Goal: Obtain resource: Download file/media

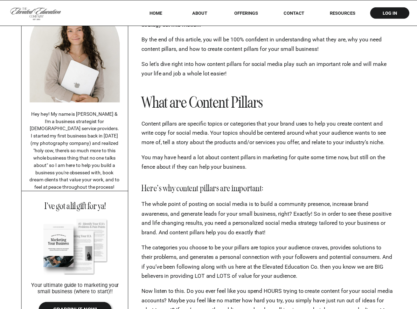
scroll to position [231, 0]
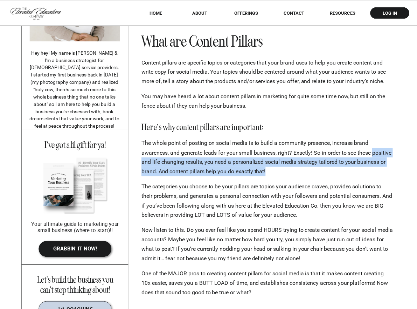
drag, startPoint x: 142, startPoint y: 159, endPoint x: 307, endPoint y: 168, distance: 165.0
click at [307, 168] on p "The whole point of posting on social media is to build a community presence, in…" at bounding box center [268, 157] width 252 height 38
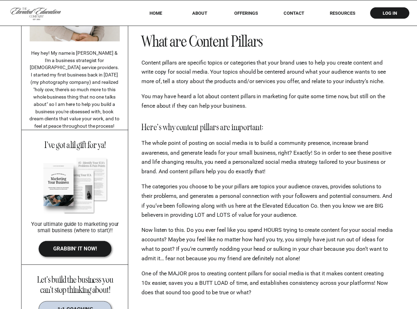
click at [185, 185] on p "The categories you choose to be your pillars are topics your audience craves, p…" at bounding box center [268, 201] width 252 height 38
click at [142, 184] on p "The categories you choose to be your pillars are topics your audience craves, p…" at bounding box center [268, 201] width 252 height 38
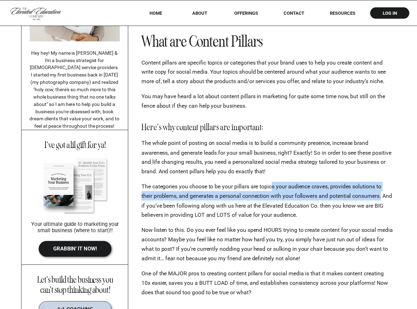
drag, startPoint x: 274, startPoint y: 185, endPoint x: 387, endPoint y: 196, distance: 113.4
click at [387, 196] on p "The categories you choose to be your pillars are topics your audience craves, p…" at bounding box center [268, 201] width 252 height 38
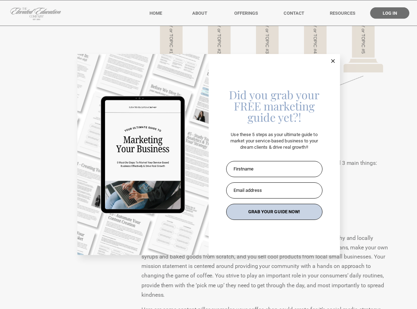
scroll to position [819, 0]
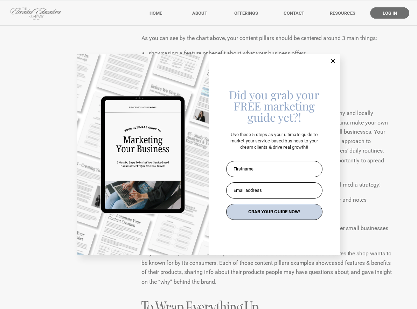
click at [332, 61] on icon at bounding box center [334, 61] width 4 height 4
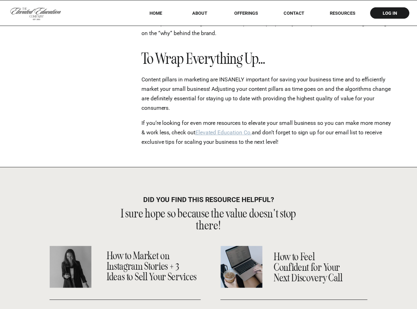
scroll to position [1181, 0]
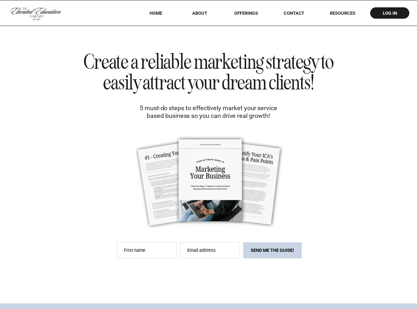
click at [126, 248] on div at bounding box center [208, 185] width 181 height 133
click at [137, 252] on span "irst name" at bounding box center [136, 249] width 19 height 5
click at [137, 252] on input "F l irst name" at bounding box center [147, 250] width 60 height 16
type input "****"
type input "**********"
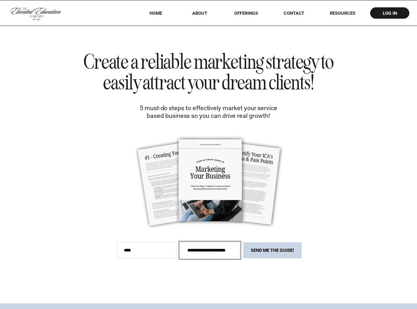
click at [280, 250] on button "SEND ME THE GUIDE!" at bounding box center [273, 250] width 59 height 16
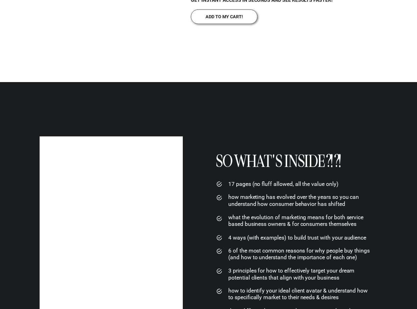
scroll to position [844, 0]
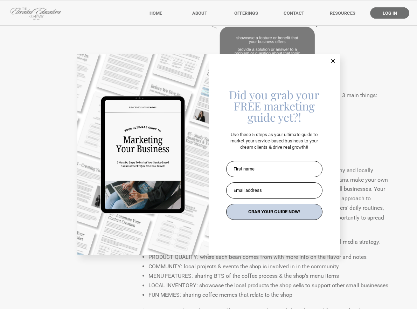
scroll to position [898, 0]
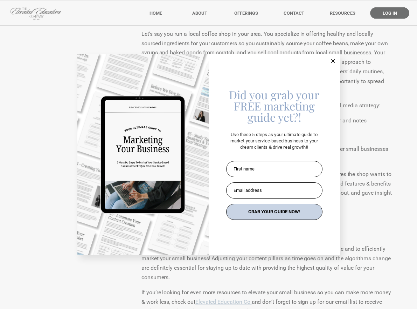
click at [333, 60] on icon at bounding box center [334, 61] width 4 height 4
